Goal: Check status: Check status

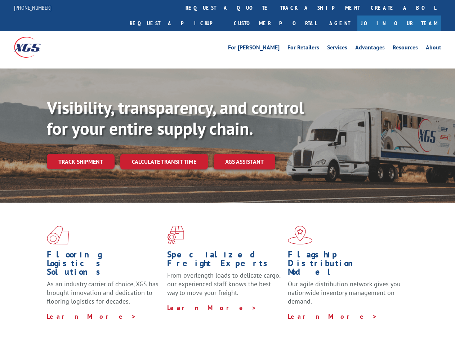
click at [227, 170] on div "Visibility, transparency, and control for your entire supply chain. Track shipm…" at bounding box center [251, 147] width 408 height 100
click at [275, 8] on link "track a shipment" at bounding box center [320, 7] width 90 height 15
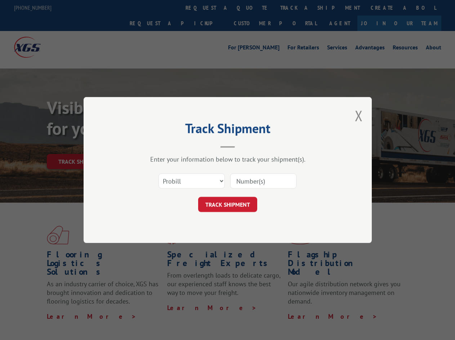
click at [251, 8] on div "Track Shipment Enter your information below to track your shipment(s). Select c…" at bounding box center [227, 170] width 455 height 340
click at [296, 8] on div "Track Shipment Enter your information below to track your shipment(s). Select c…" at bounding box center [227, 170] width 455 height 340
click at [80, 146] on div "Track Shipment Enter your information below to track your shipment(s). Select c…" at bounding box center [227, 170] width 455 height 340
click at [164, 146] on header "Track Shipment" at bounding box center [228, 135] width 216 height 24
click at [245, 146] on header "Track Shipment" at bounding box center [228, 135] width 216 height 24
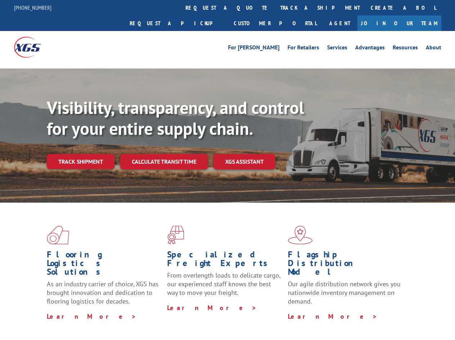
click at [227, 170] on div "Visibility, transparency, and control for your entire supply chain. Track shipm…" at bounding box center [251, 147] width 408 height 100
click at [275, 8] on link "track a shipment" at bounding box center [320, 7] width 90 height 15
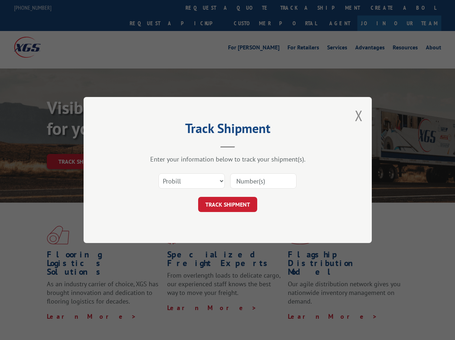
click at [251, 8] on div "Track Shipment Enter your information below to track your shipment(s). Select c…" at bounding box center [227, 170] width 455 height 340
click at [296, 8] on div "Track Shipment Enter your information below to track your shipment(s). Select c…" at bounding box center [227, 170] width 455 height 340
click at [80, 146] on div "Track Shipment Enter your information below to track your shipment(s). Select c…" at bounding box center [227, 170] width 455 height 340
click at [164, 146] on header "Track Shipment" at bounding box center [228, 135] width 216 height 24
click at [245, 146] on header "Track Shipment" at bounding box center [228, 135] width 216 height 24
